Goal: Task Accomplishment & Management: Use online tool/utility

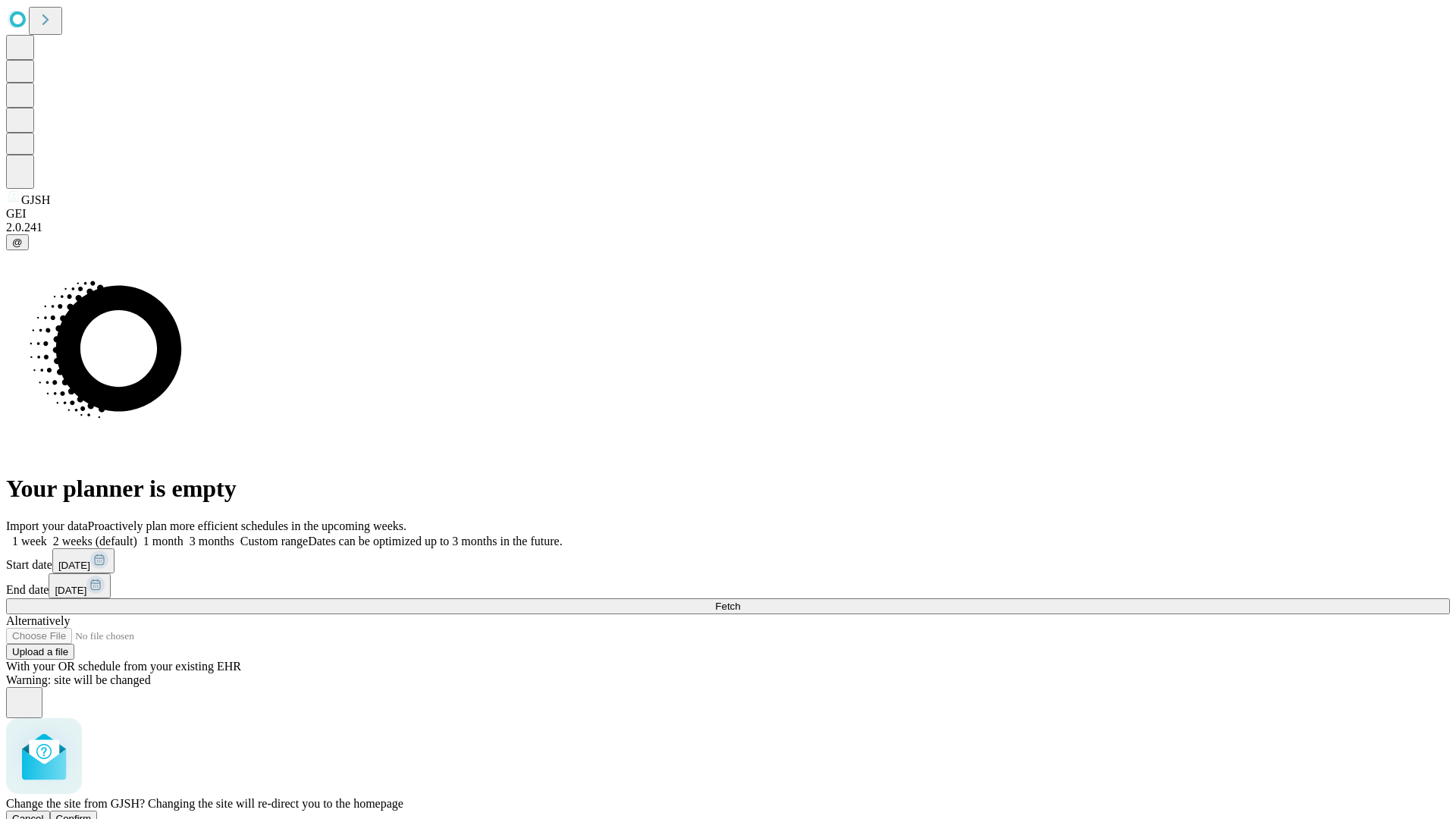
click at [92, 813] on span "Confirm" at bounding box center [74, 818] width 36 height 12
click at [183, 534] on label "1 month" at bounding box center [161, 541] width 47 height 13
click at [740, 601] on span "Fetch" at bounding box center [728, 606] width 25 height 12
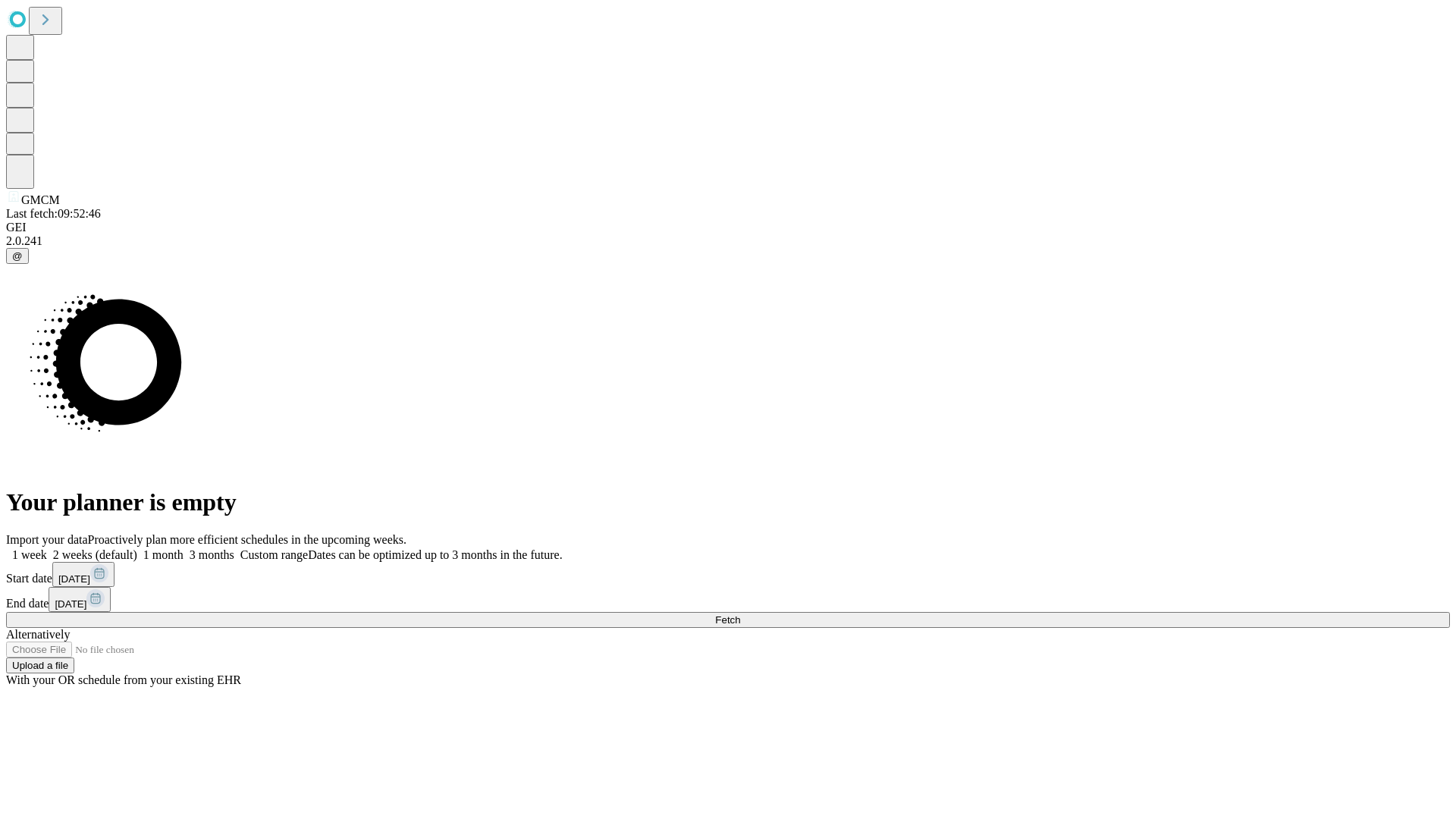
click at [183, 549] on label "1 month" at bounding box center [161, 555] width 47 height 13
click at [740, 614] on span "Fetch" at bounding box center [728, 620] width 25 height 12
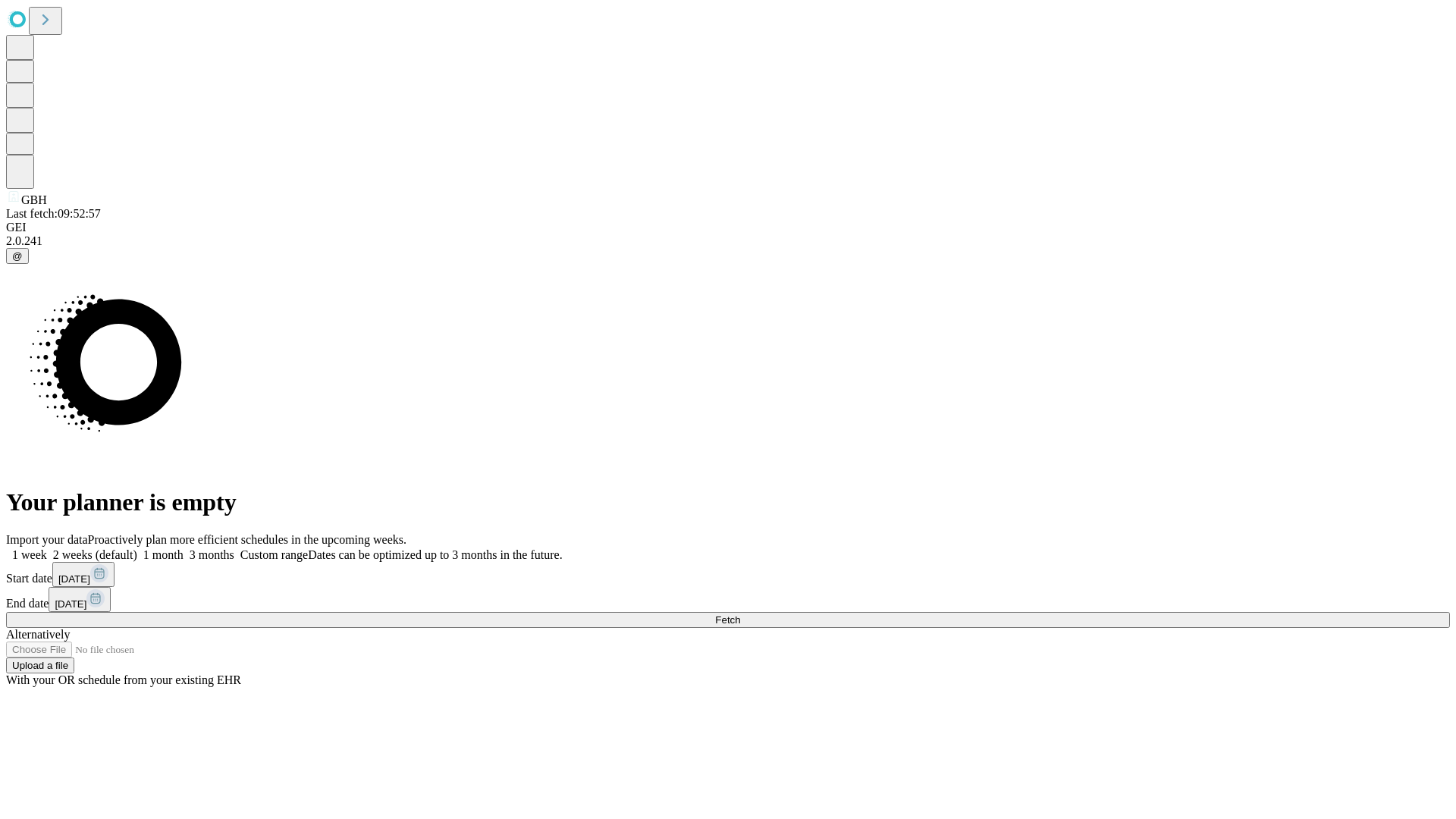
click at [183, 549] on label "1 month" at bounding box center [161, 555] width 47 height 13
click at [740, 614] on span "Fetch" at bounding box center [728, 620] width 25 height 12
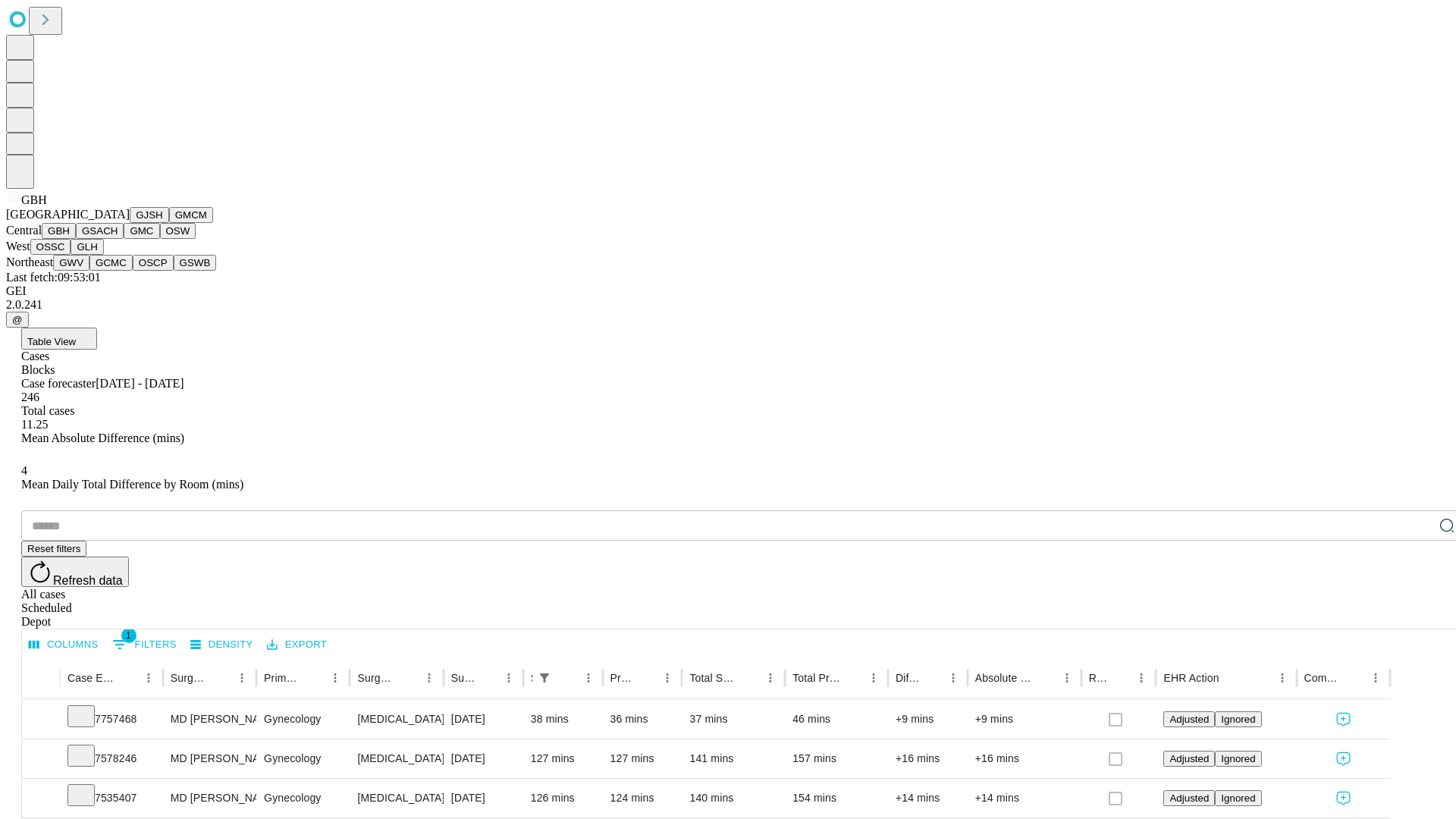
click at [118, 239] on button "GSACH" at bounding box center [99, 231] width 48 height 16
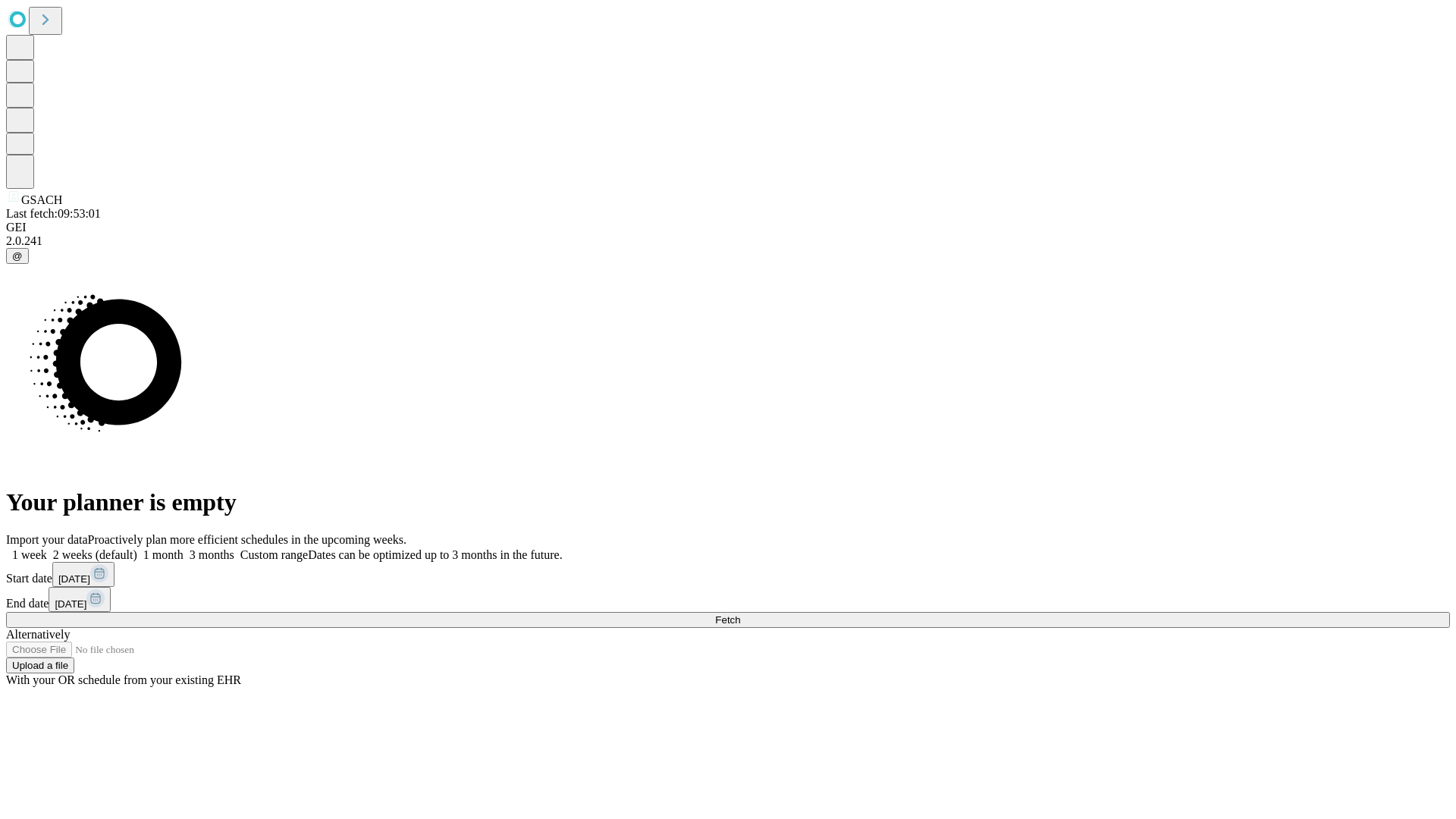
click at [183, 549] on label "1 month" at bounding box center [161, 555] width 47 height 13
click at [740, 614] on span "Fetch" at bounding box center [728, 620] width 25 height 12
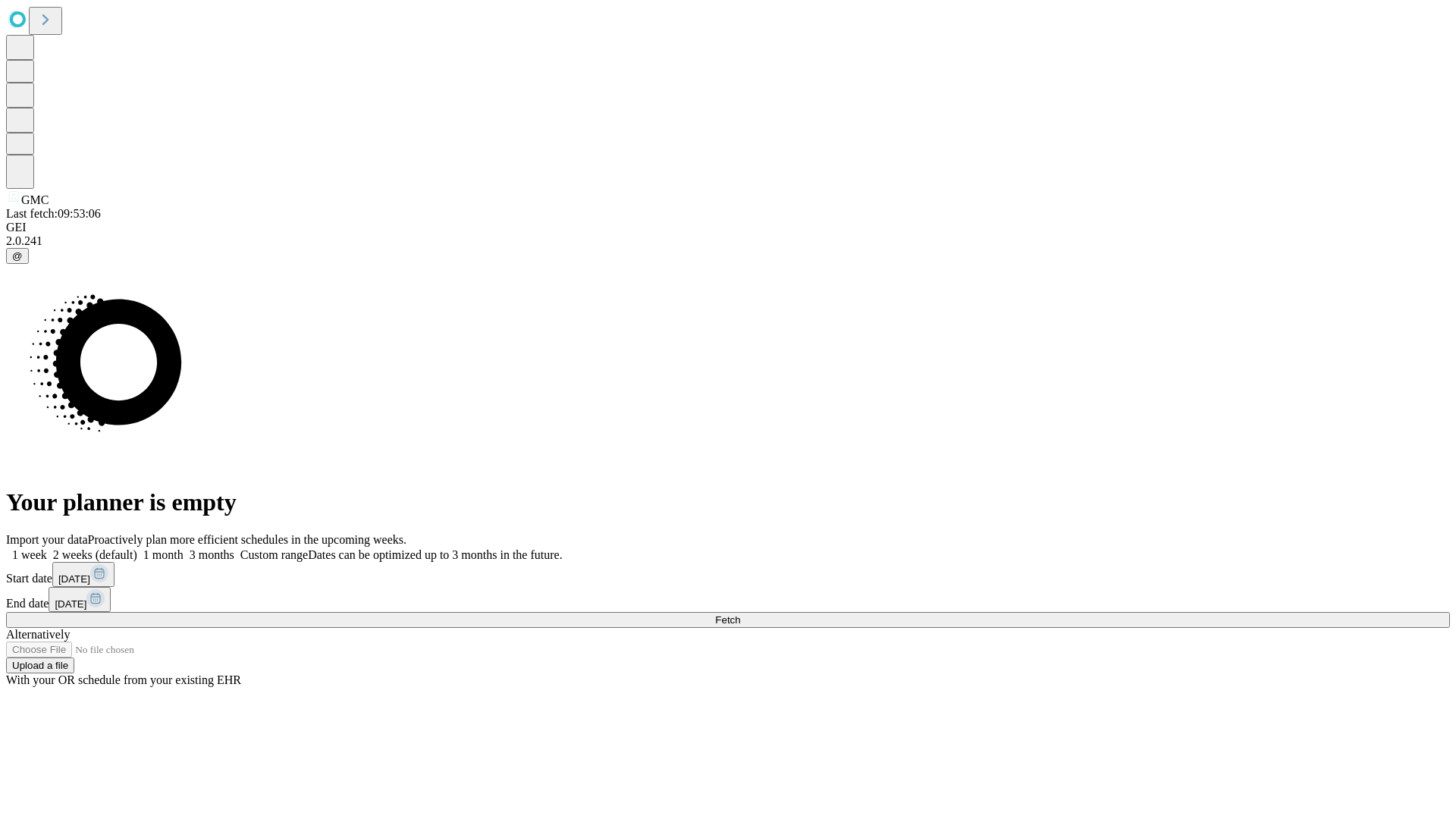
click at [740, 614] on span "Fetch" at bounding box center [728, 620] width 25 height 12
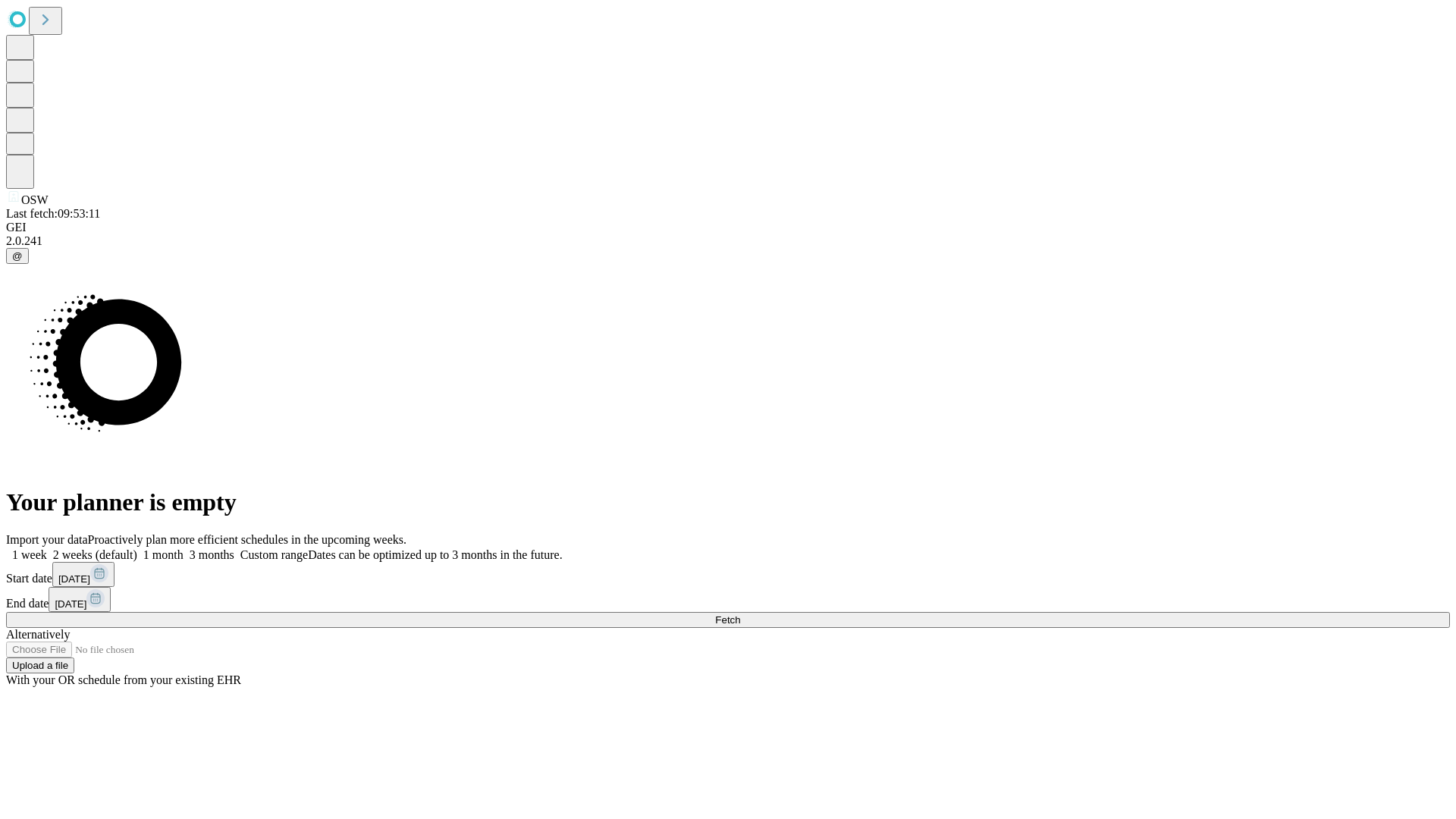
click at [183, 549] on label "1 month" at bounding box center [161, 555] width 47 height 13
click at [740, 614] on span "Fetch" at bounding box center [728, 620] width 25 height 12
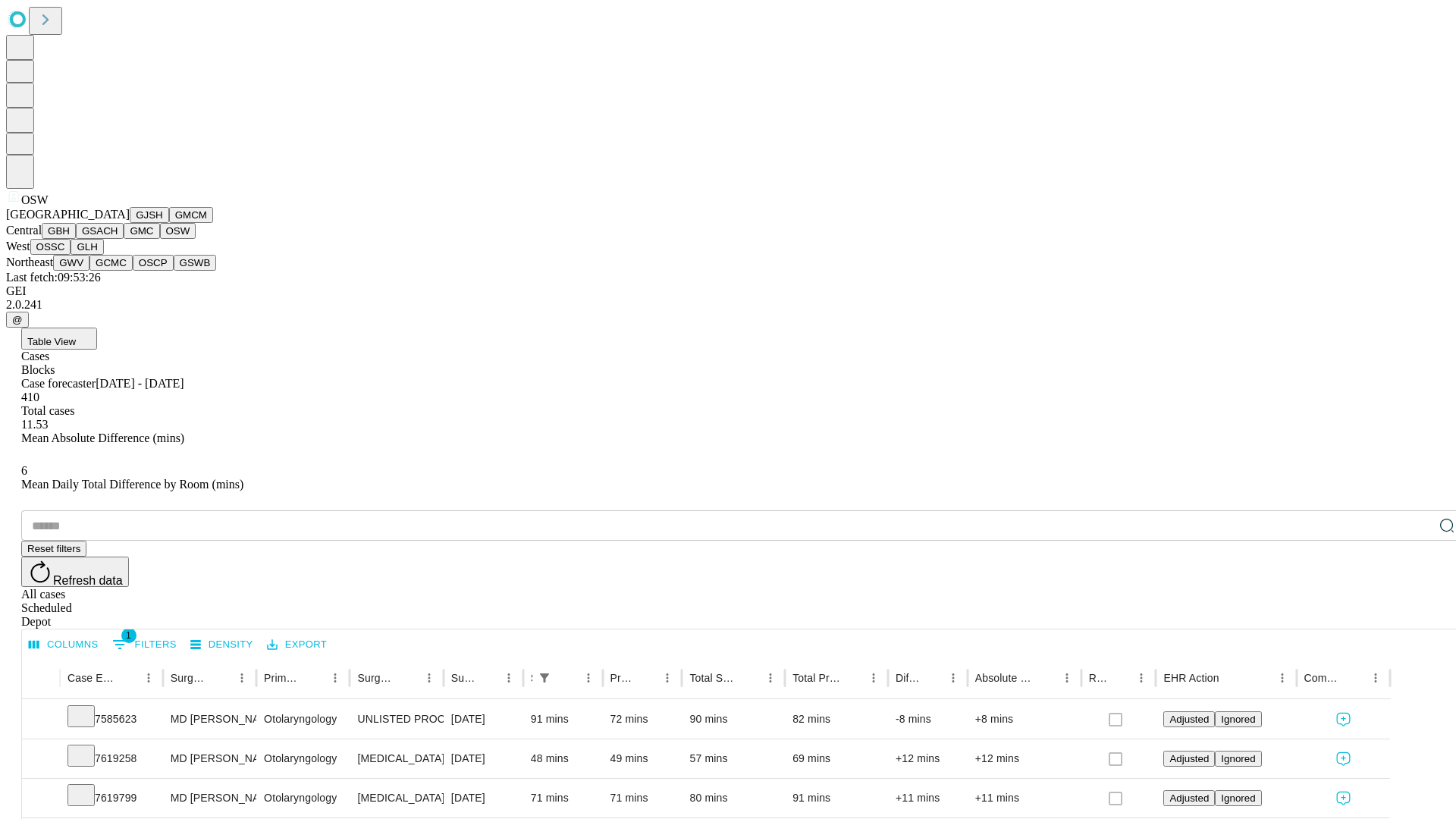
click at [71, 255] on button "OSSC" at bounding box center [51, 247] width 41 height 16
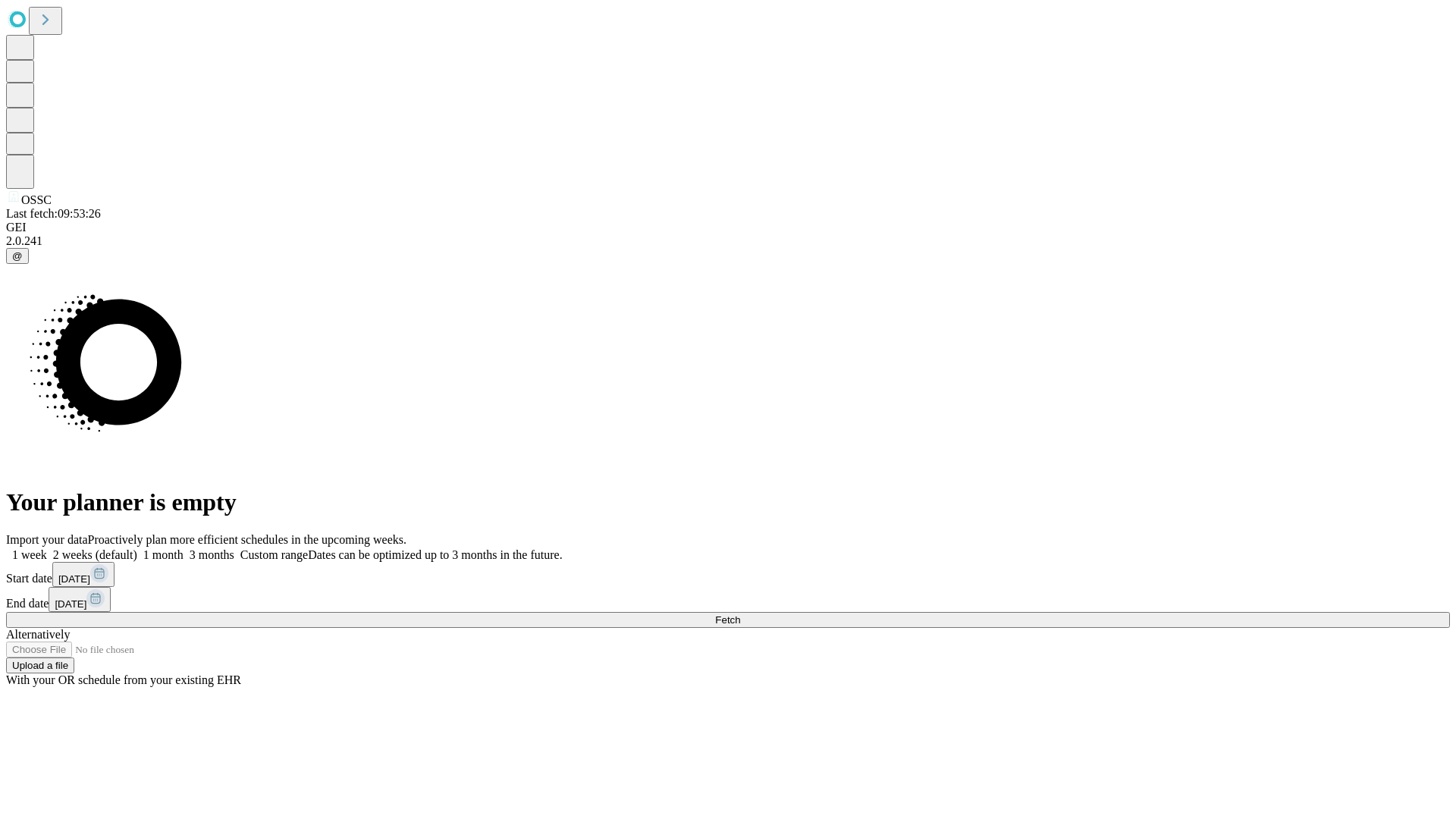
click at [740, 614] on span "Fetch" at bounding box center [728, 620] width 25 height 12
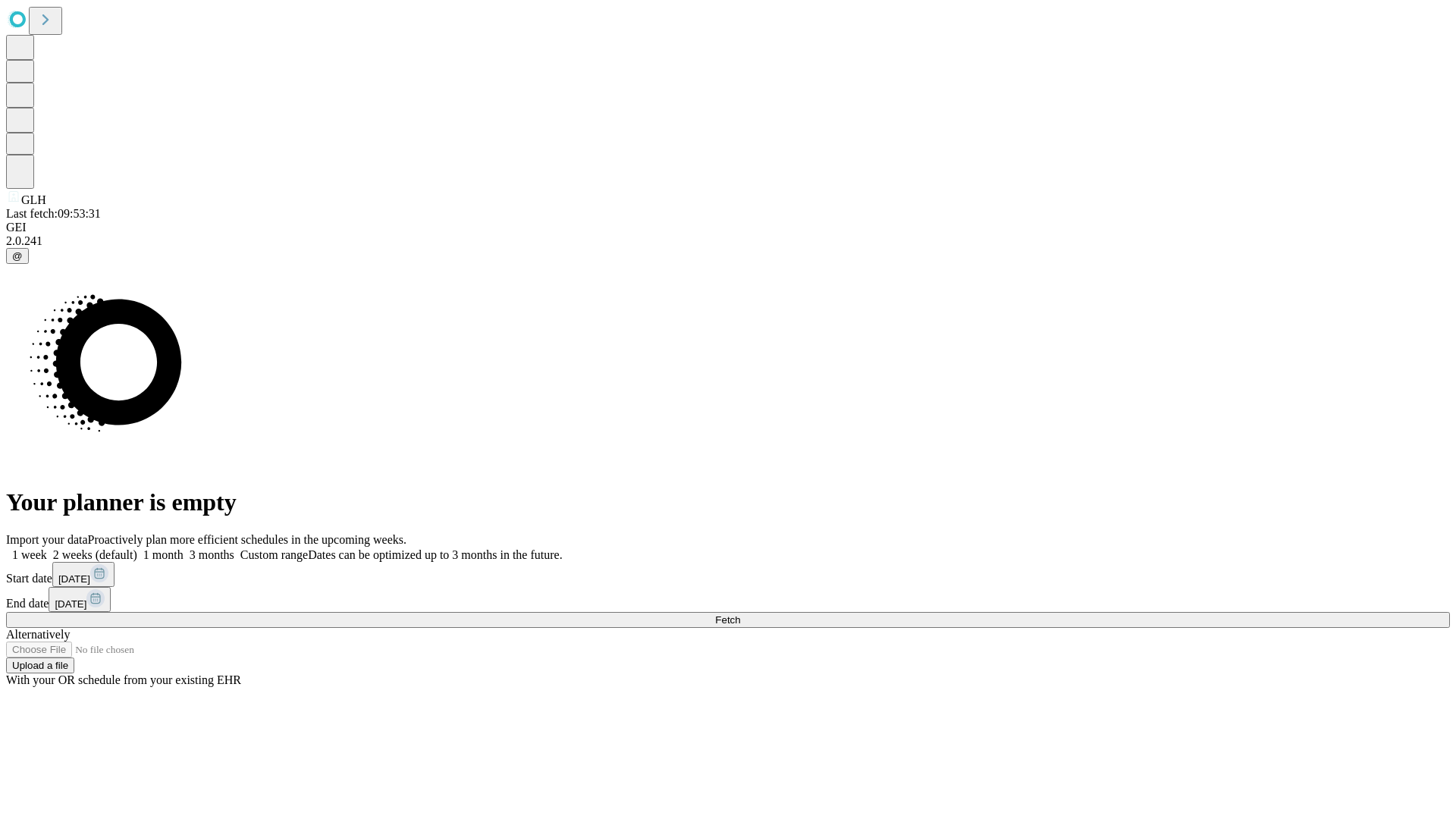
click at [183, 549] on label "1 month" at bounding box center [161, 555] width 47 height 13
click at [740, 614] on span "Fetch" at bounding box center [728, 620] width 25 height 12
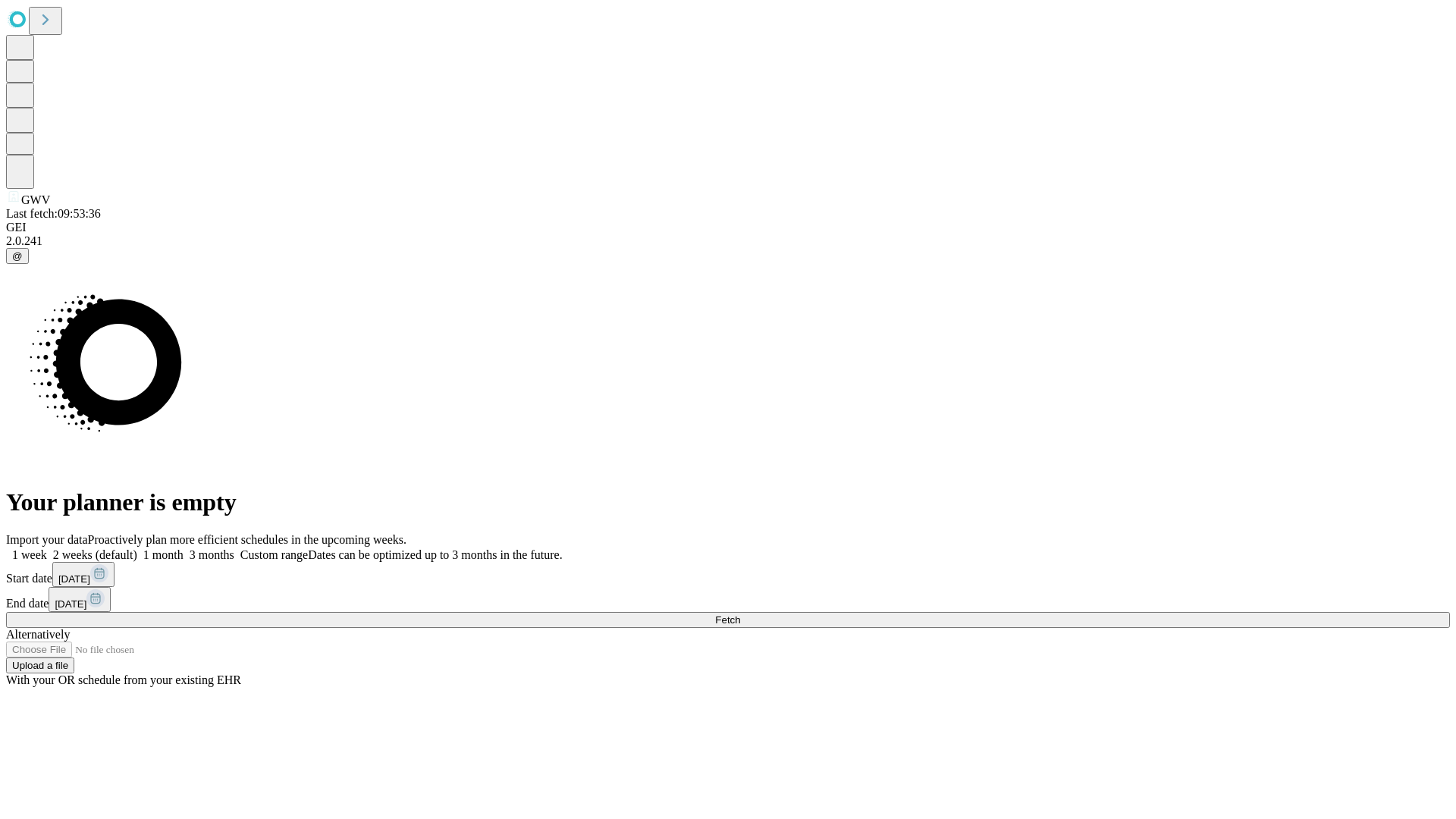
click at [183, 549] on label "1 month" at bounding box center [161, 555] width 47 height 13
click at [740, 614] on span "Fetch" at bounding box center [728, 620] width 25 height 12
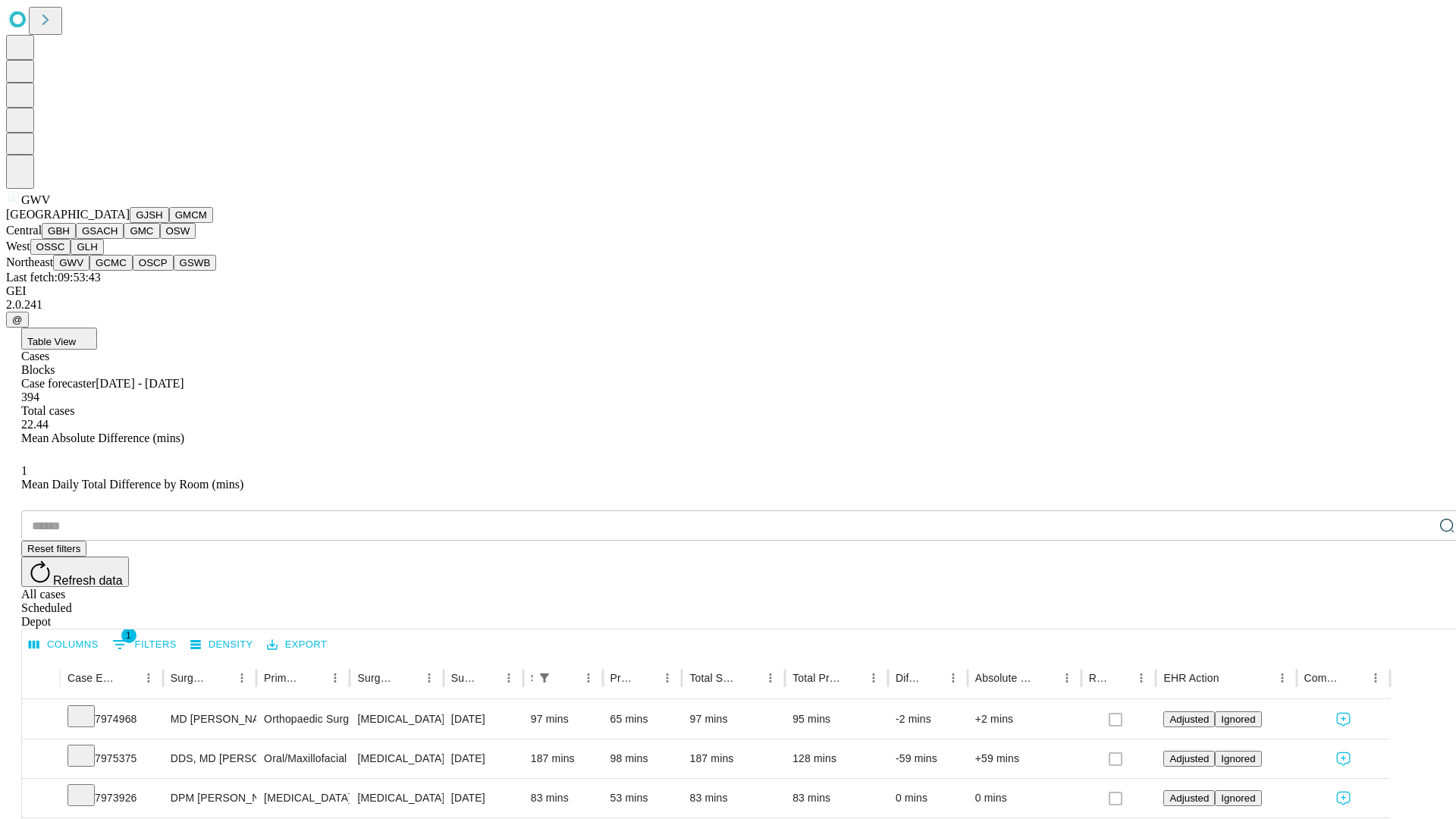
click at [118, 270] on button "GCMC" at bounding box center [111, 263] width 43 height 16
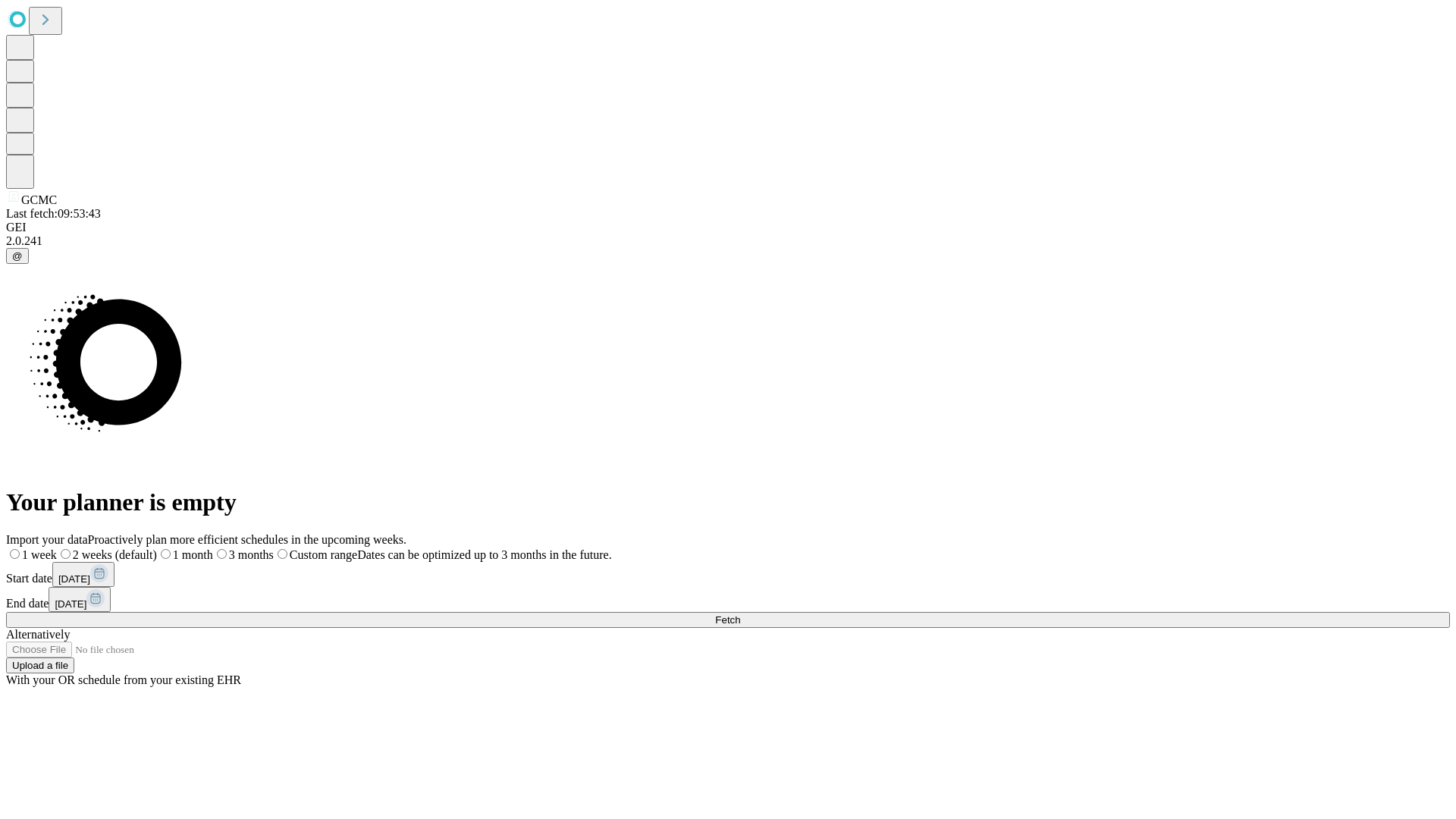
click at [213, 549] on label "1 month" at bounding box center [185, 555] width 56 height 13
click at [740, 614] on span "Fetch" at bounding box center [728, 620] width 25 height 12
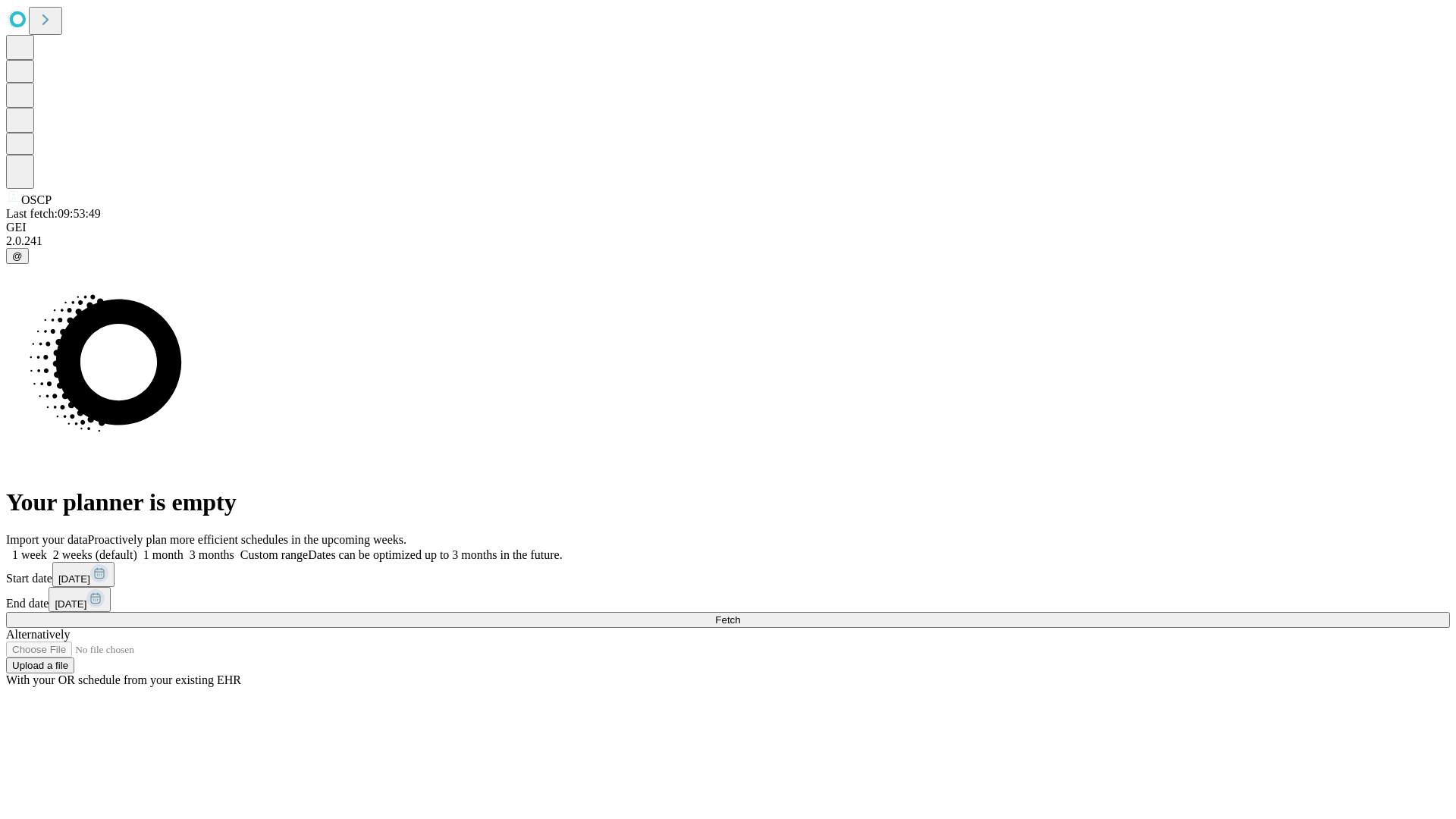
click at [740, 614] on span "Fetch" at bounding box center [728, 620] width 25 height 12
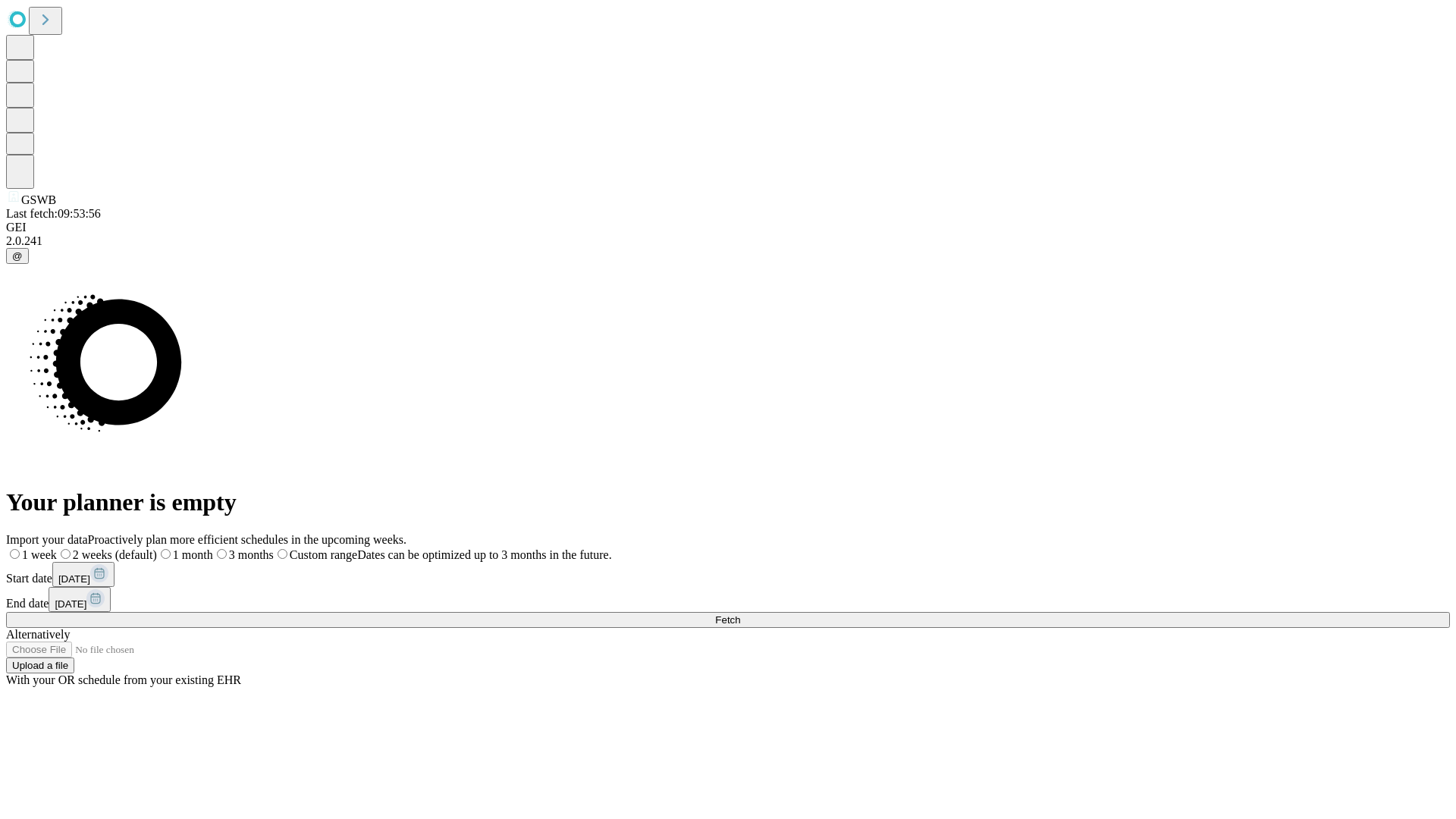
click at [213, 549] on label "1 month" at bounding box center [185, 555] width 56 height 13
click at [740, 614] on span "Fetch" at bounding box center [728, 620] width 25 height 12
